Goal: Find specific page/section: Find specific page/section

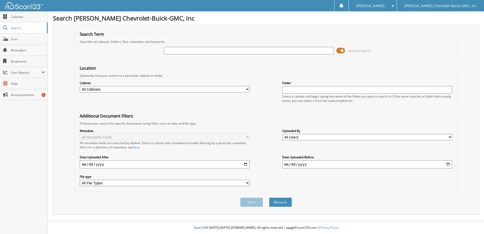
click at [175, 48] on input "text" at bounding box center [249, 51] width 170 height 8
type input "[PERSON_NAME]"
click at [269, 198] on button "Search" at bounding box center [280, 202] width 23 height 9
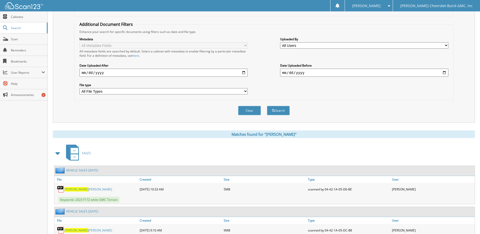
scroll to position [152, 0]
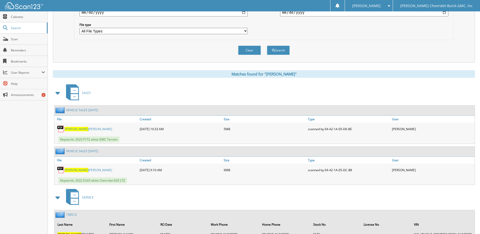
click at [86, 169] on link "[PERSON_NAME] [PERSON_NAME]" at bounding box center [89, 170] width 48 height 4
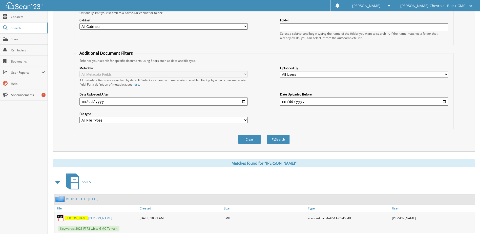
scroll to position [0, 0]
